Goal: Navigation & Orientation: Find specific page/section

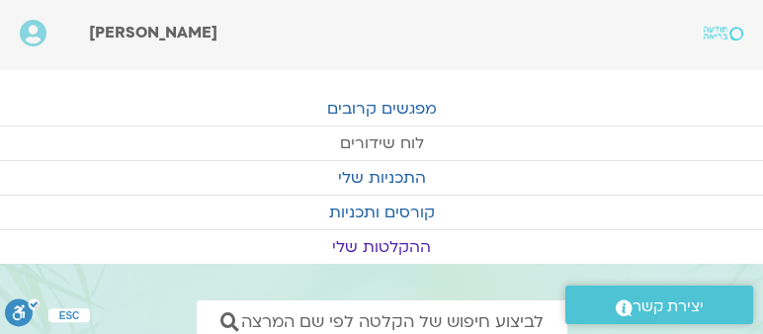
click at [400, 139] on link "לוח שידורים" at bounding box center [381, 144] width 763 height 34
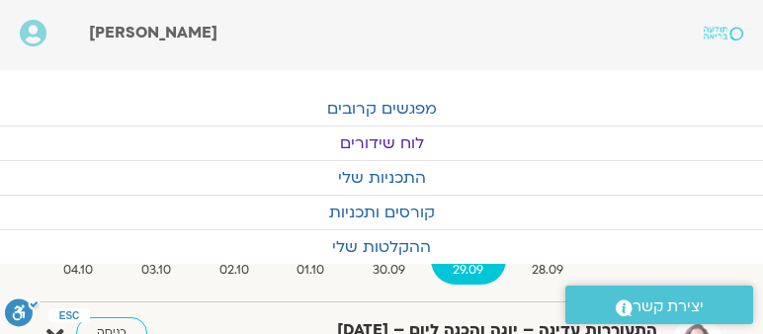
click at [396, 138] on link "לוח שידורים" at bounding box center [381, 144] width 763 height 34
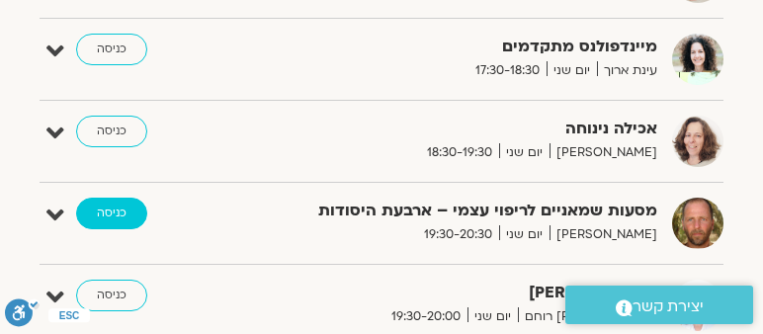
click at [123, 204] on link "כניסה" at bounding box center [111, 214] width 71 height 32
